Goal: Find specific page/section: Find specific page/section

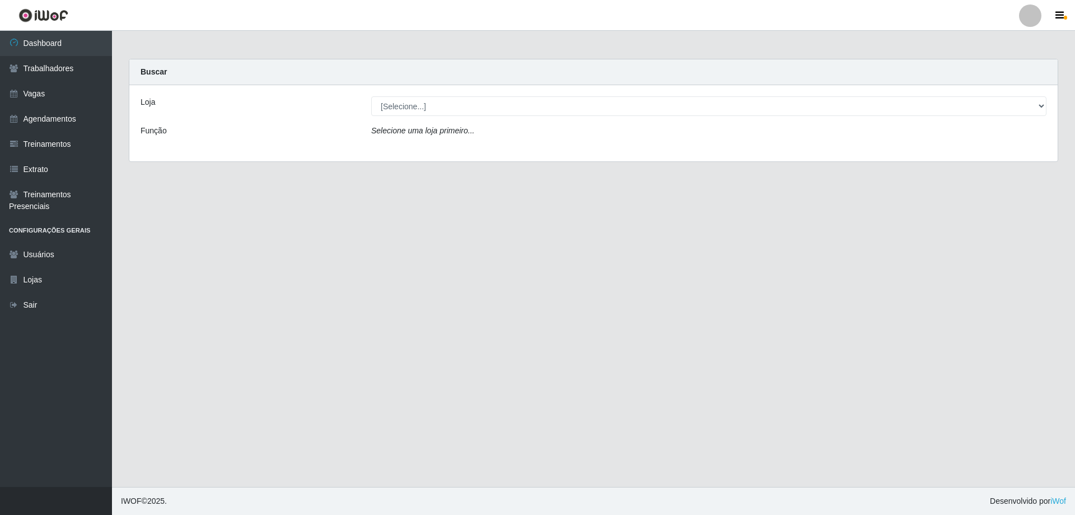
click at [1044, 11] on link at bounding box center [1031, 15] width 34 height 22
click at [1002, 86] on button "Sair" at bounding box center [1008, 87] width 101 height 23
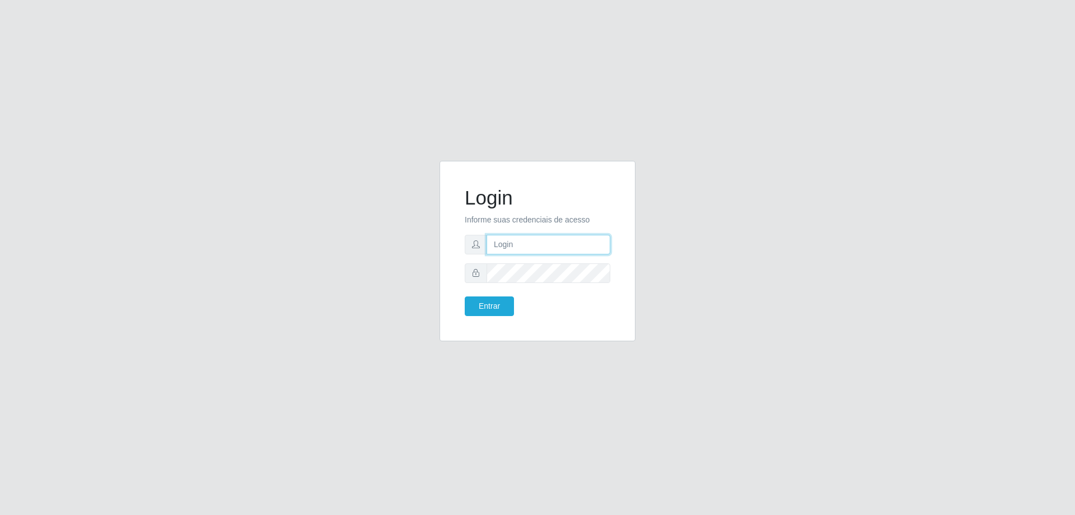
click at [503, 240] on input "text" at bounding box center [549, 245] width 124 height 20
type input "[EMAIL_ADDRESS][DOMAIN_NAME]"
click at [465, 296] on button "Entrar" at bounding box center [489, 306] width 49 height 20
click at [497, 307] on button "Entrar" at bounding box center [489, 306] width 49 height 20
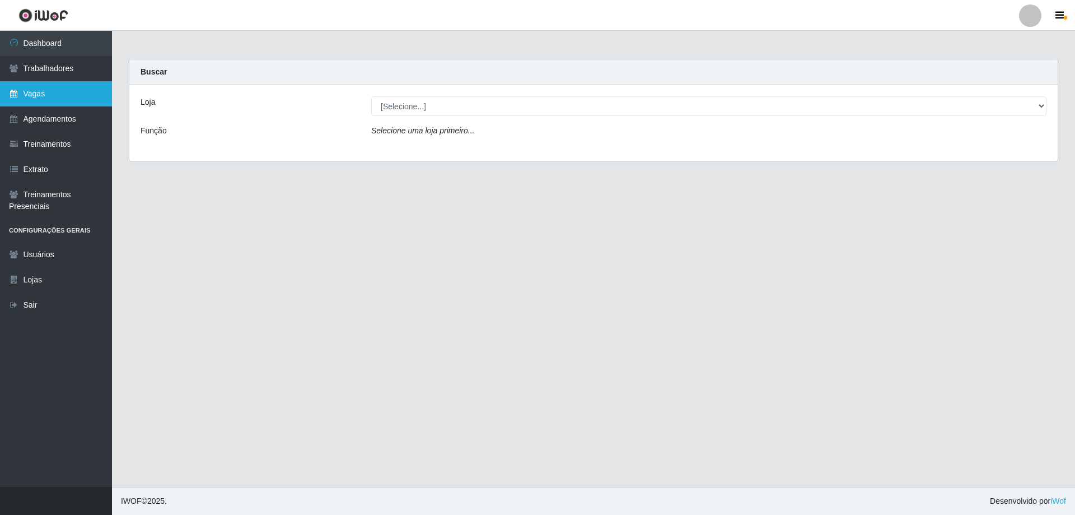
click at [81, 86] on link "Vagas" at bounding box center [56, 93] width 112 height 25
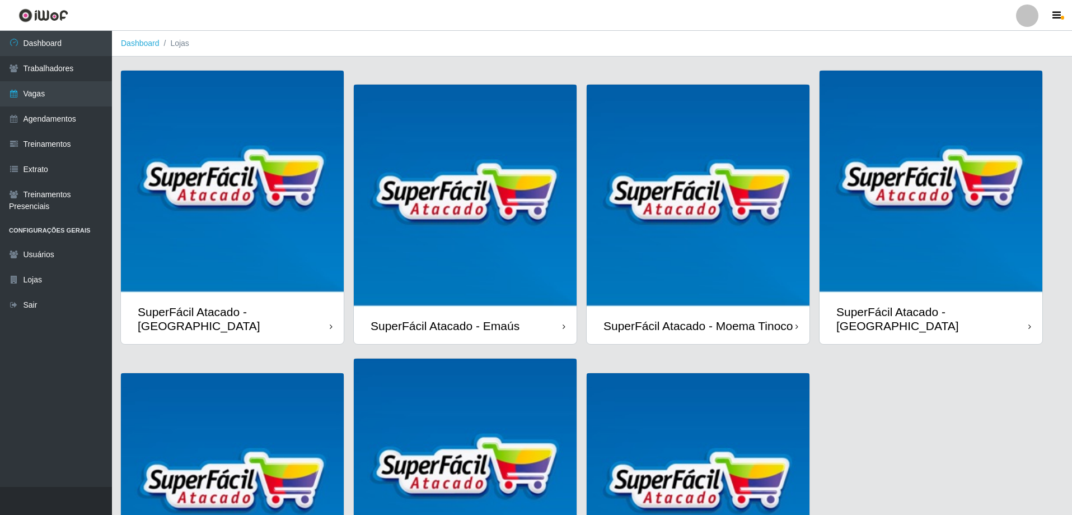
click at [762, 319] on div "SuperFácil Atacado - Moema Tinoco" at bounding box center [699, 326] width 190 height 14
